Goal: Task Accomplishment & Management: Manage account settings

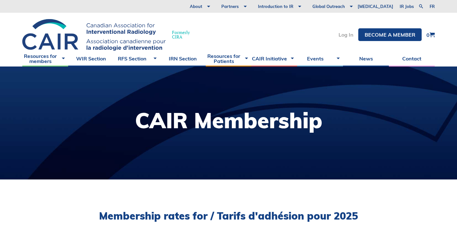
click at [347, 35] on link "Log In" at bounding box center [346, 34] width 15 height 5
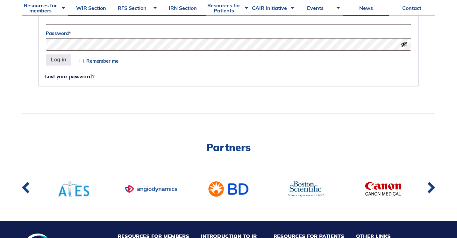
scroll to position [180, 0]
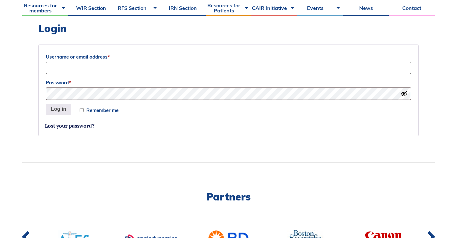
click at [138, 71] on input "Username or email address *" at bounding box center [229, 68] width 366 height 12
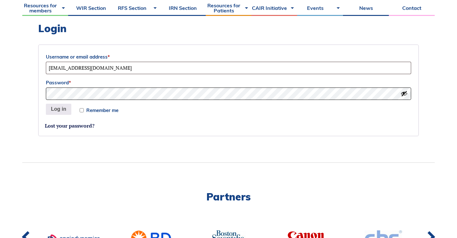
click at [46, 104] on button "Log in" at bounding box center [58, 109] width 25 height 11
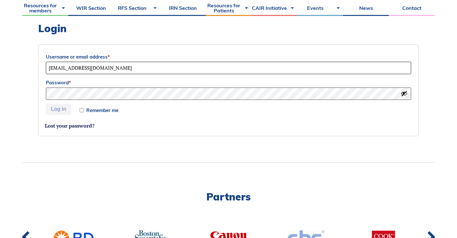
click at [120, 71] on input "linghe2002@gmail.com" at bounding box center [229, 68] width 366 height 12
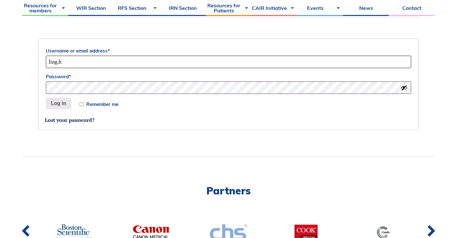
type input "ling.he2@mail.mcgill.ca"
click at [65, 100] on button "Log in" at bounding box center [58, 103] width 25 height 11
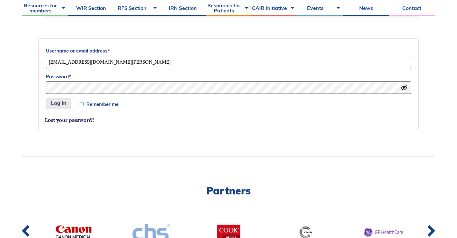
click at [72, 127] on form "Username or email address * ling.he2@mail.mcgill.ca Password * Remember me Log …" at bounding box center [228, 85] width 381 height 92
click at [86, 95] on form "Username or email address * ling.he2@mail.mcgill.ca Password * Remember me Log …" at bounding box center [228, 85] width 381 height 92
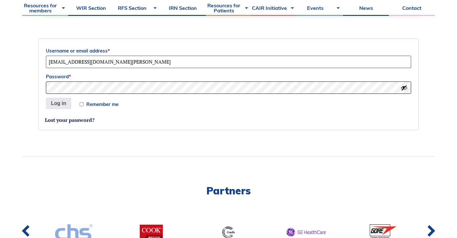
click at [46, 98] on button "Log in" at bounding box center [58, 103] width 25 height 11
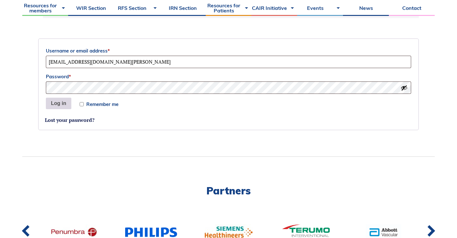
click at [53, 105] on button "Log in" at bounding box center [58, 103] width 25 height 11
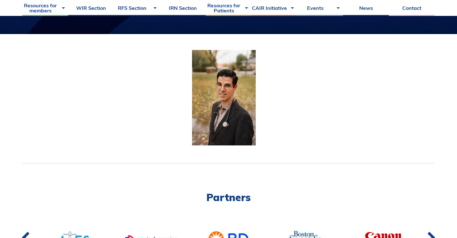
scroll to position [146, 0]
